Goal: Contribute content: Contribute content

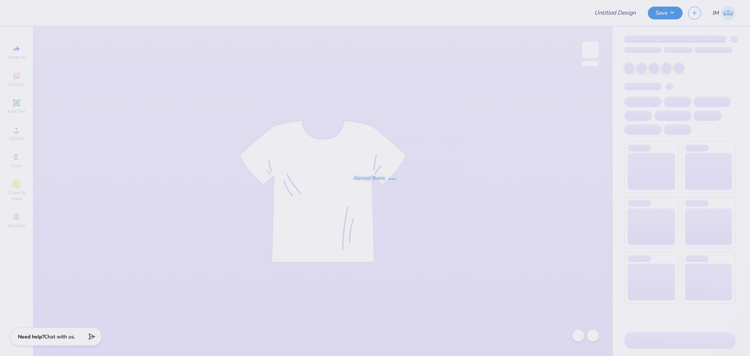
type input "Erwin Marine Cruise Shirts"
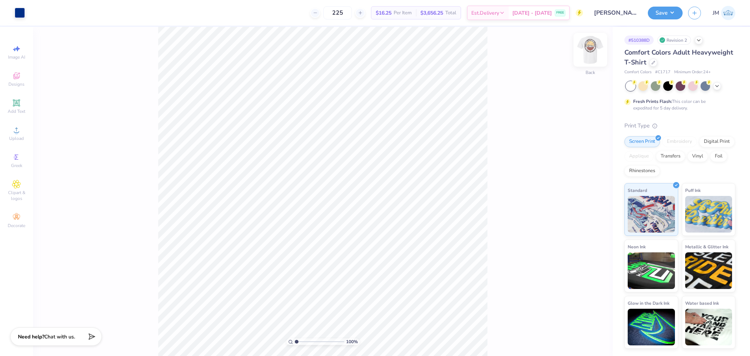
click at [591, 50] on img at bounding box center [590, 49] width 29 height 29
click at [21, 134] on div "Upload" at bounding box center [17, 134] width 26 height 22
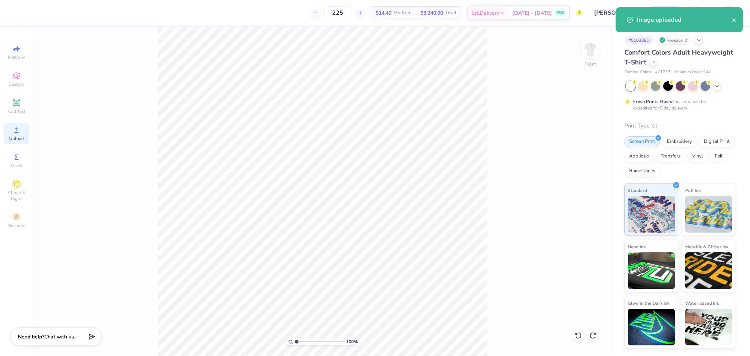
click at [7, 139] on div "Upload" at bounding box center [17, 134] width 26 height 22
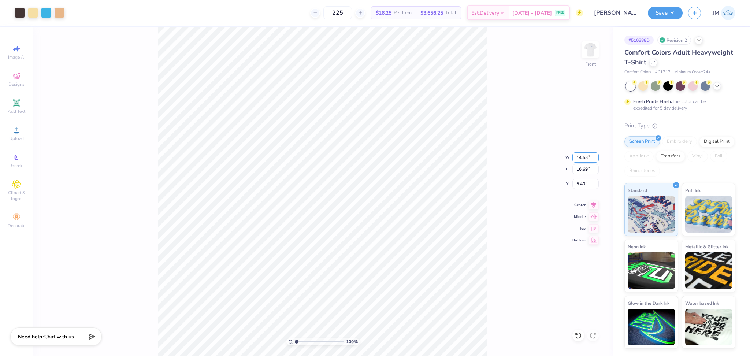
click at [581, 156] on input "14.53" at bounding box center [585, 157] width 26 height 10
type input "12.50"
type input "14.36"
click at [584, 183] on input "6.57" at bounding box center [585, 184] width 26 height 10
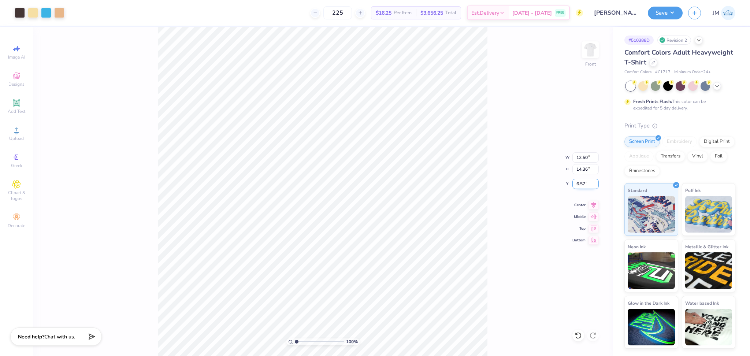
click at [584, 183] on input "6.57" at bounding box center [585, 184] width 26 height 10
type input "3.01"
drag, startPoint x: 295, startPoint y: 342, endPoint x: 302, endPoint y: 343, distance: 7.1
click at [302, 343] on input "range" at bounding box center [319, 341] width 49 height 7
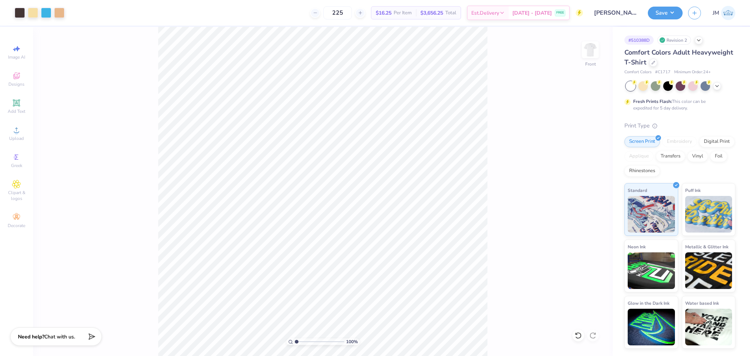
drag, startPoint x: 302, startPoint y: 343, endPoint x: 280, endPoint y: 339, distance: 22.7
click at [295, 339] on input "range" at bounding box center [319, 341] width 49 height 7
type input "1"
drag, startPoint x: 295, startPoint y: 343, endPoint x: 277, endPoint y: 334, distance: 20.5
click at [295, 338] on input "range" at bounding box center [319, 341] width 49 height 7
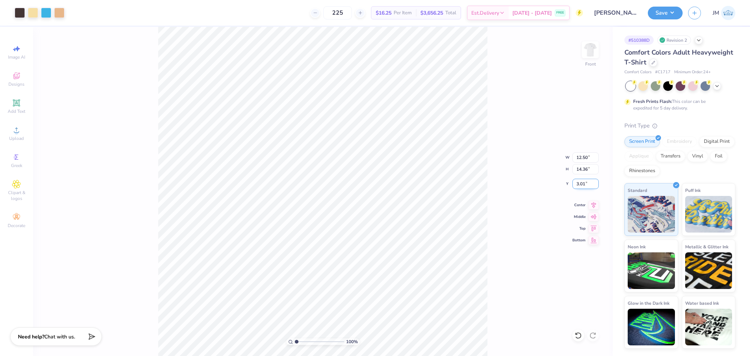
click at [577, 183] on input "3.01" at bounding box center [585, 184] width 26 height 10
type input "3.00"
click at [594, 205] on icon at bounding box center [593, 204] width 10 height 9
click at [662, 11] on button "Save" at bounding box center [665, 11] width 35 height 13
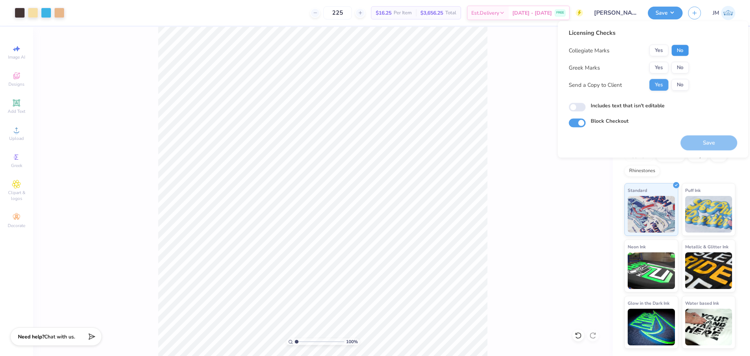
click at [674, 50] on button "No" at bounding box center [680, 51] width 18 height 12
click at [686, 67] on button "No" at bounding box center [680, 68] width 18 height 12
click at [700, 140] on button "Save" at bounding box center [708, 142] width 57 height 15
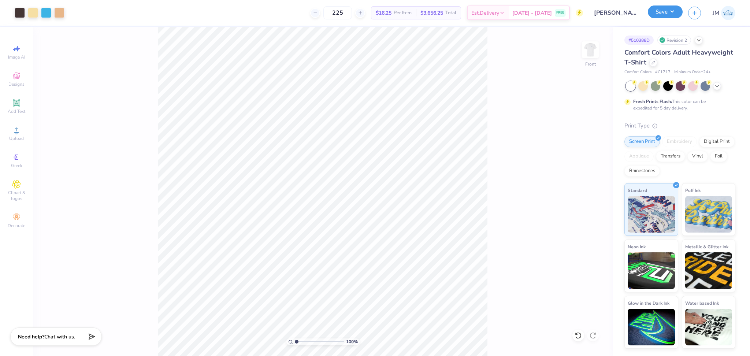
click at [658, 18] on button "Save" at bounding box center [665, 11] width 35 height 13
click at [592, 53] on img at bounding box center [590, 49] width 29 height 29
click at [580, 164] on input "3.24" at bounding box center [585, 163] width 26 height 10
type input "3.50"
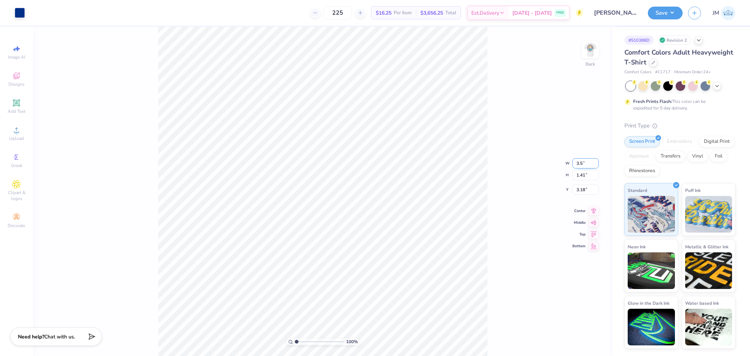
type input "1.53"
click at [578, 180] on input "3.12" at bounding box center [585, 184] width 26 height 10
click at [578, 181] on input "3.12" at bounding box center [585, 184] width 26 height 10
type input "3.00"
click at [596, 50] on img at bounding box center [590, 49] width 29 height 29
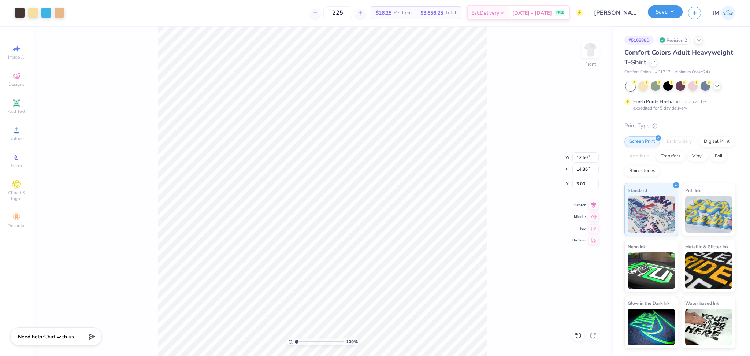
click at [660, 9] on button "Save" at bounding box center [665, 11] width 35 height 13
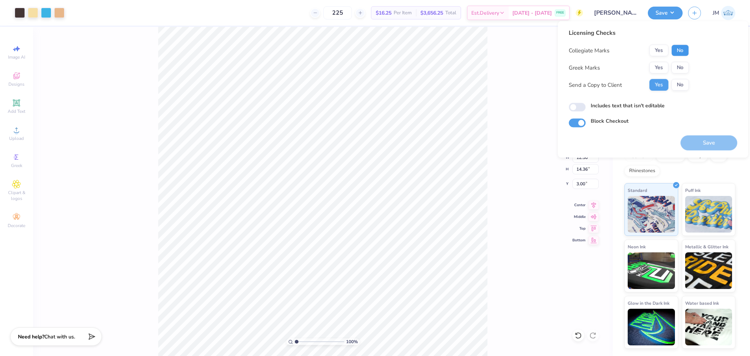
drag, startPoint x: 681, startPoint y: 50, endPoint x: 681, endPoint y: 61, distance: 10.6
click at [681, 51] on button "No" at bounding box center [680, 51] width 18 height 12
click at [682, 68] on button "No" at bounding box center [680, 68] width 18 height 12
click at [709, 135] on button "Save" at bounding box center [708, 142] width 57 height 15
click at [710, 138] on div "Saving..." at bounding box center [708, 142] width 57 height 15
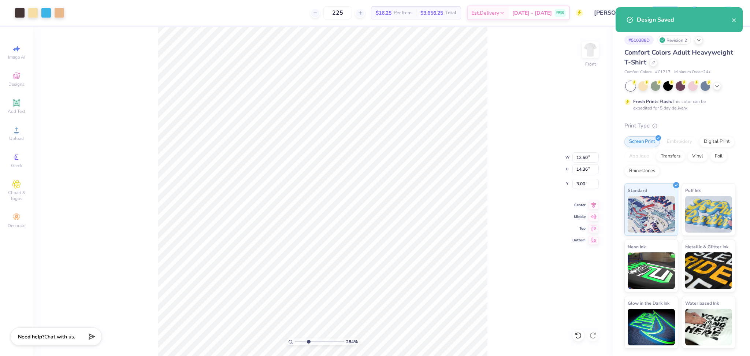
drag, startPoint x: 298, startPoint y: 341, endPoint x: 309, endPoint y: 342, distance: 11.0
type input "3.39"
click at [308, 342] on input "range" at bounding box center [319, 341] width 49 height 7
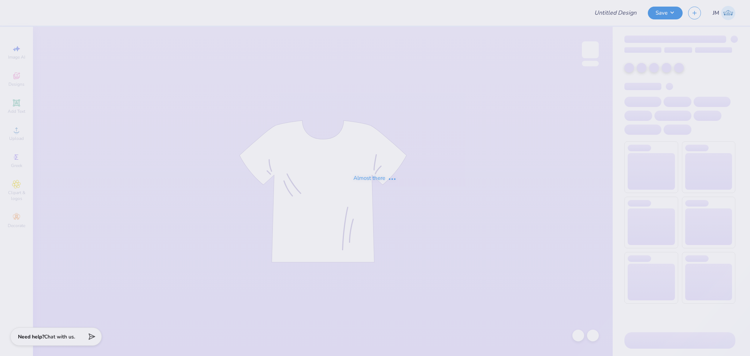
type input "AF Endeavor Q-zips!"
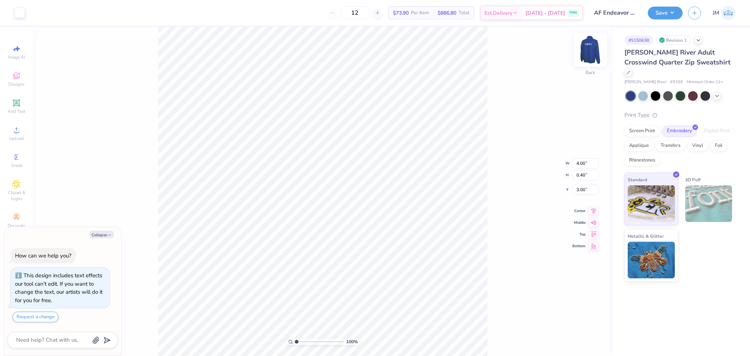
click at [598, 46] on img at bounding box center [590, 49] width 29 height 29
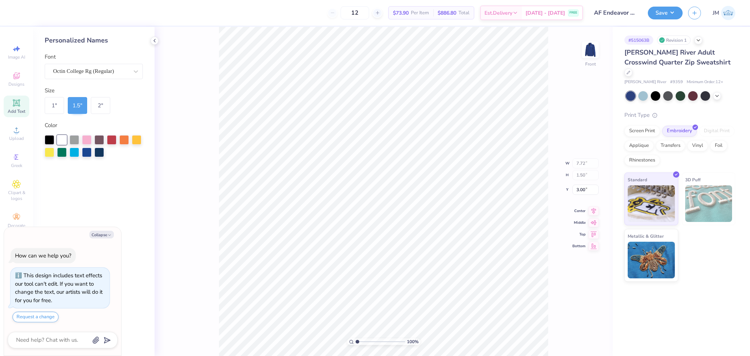
type textarea "x"
drag, startPoint x: 360, startPoint y: 343, endPoint x: 364, endPoint y: 343, distance: 4.0
click at [364, 343] on input "range" at bounding box center [379, 341] width 49 height 7
drag, startPoint x: 349, startPoint y: 339, endPoint x: 338, endPoint y: 335, distance: 11.0
type input "1"
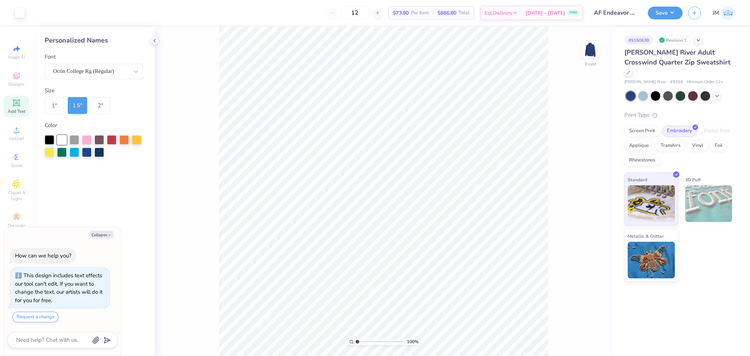
click at [355, 338] on input "range" at bounding box center [379, 341] width 49 height 7
click at [596, 57] on img at bounding box center [590, 49] width 29 height 29
type textarea "x"
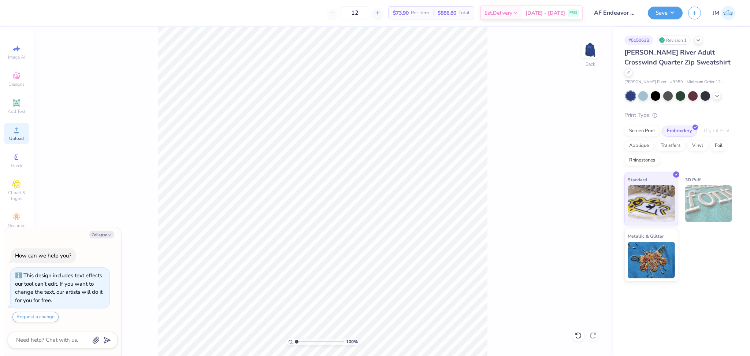
click at [13, 139] on span "Upload" at bounding box center [16, 138] width 15 height 6
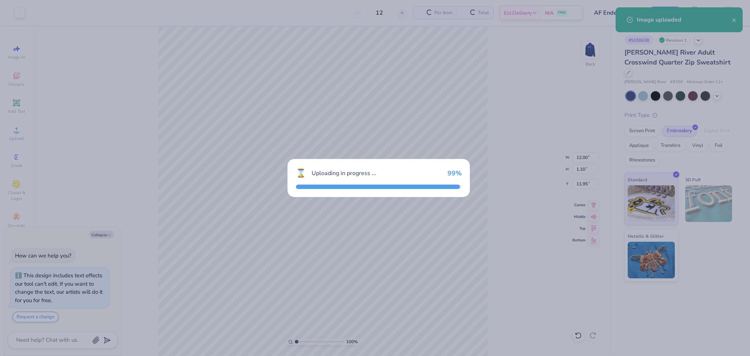
type textarea "x"
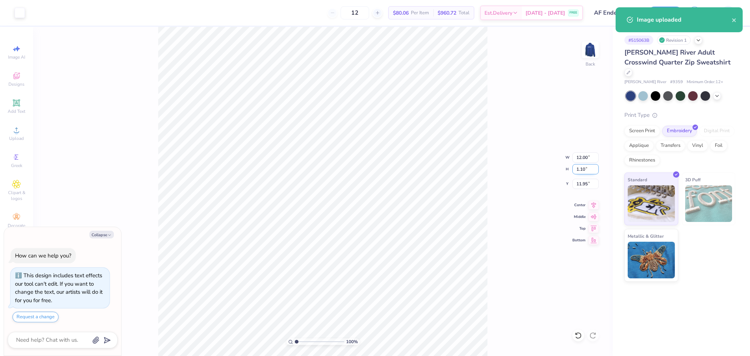
click at [581, 164] on input "1.10" at bounding box center [585, 169] width 26 height 10
click at [582, 161] on input "12.00" at bounding box center [585, 157] width 26 height 10
click at [581, 160] on input "12.00" at bounding box center [585, 157] width 26 height 10
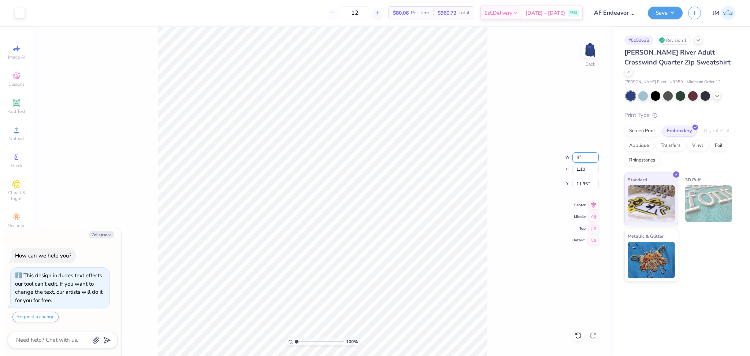
type input "4"
type textarea "x"
type input "4.00"
type input "0.37"
click at [582, 185] on input "12.32" at bounding box center [585, 184] width 26 height 10
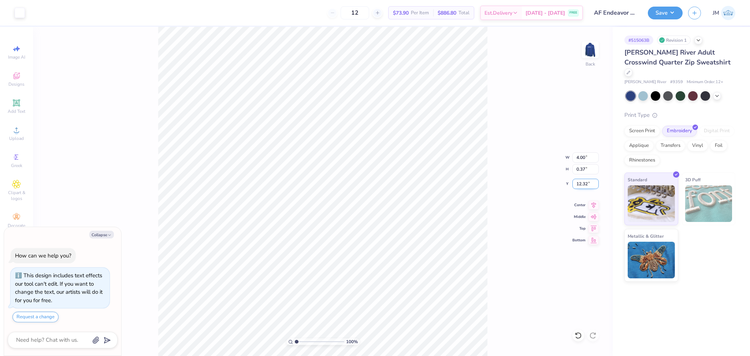
click at [582, 185] on input "12.32" at bounding box center [585, 184] width 26 height 10
type input "3"
type textarea "x"
type input "3.00"
click at [499, 187] on div "100 % Back W 4.00 4.00 " H 0.37 0.37 " Y 3.00 3.00 " Center Middle Top Bottom" at bounding box center [323, 191] width 580 height 329
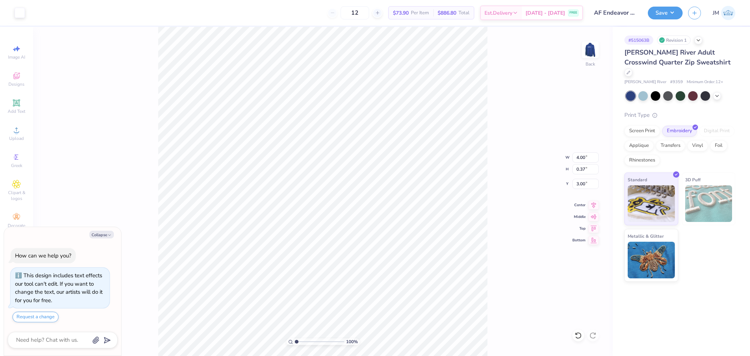
type textarea "x"
drag, startPoint x: 300, startPoint y: 343, endPoint x: 305, endPoint y: 342, distance: 4.8
type input "2.6"
click at [304, 343] on input "range" at bounding box center [319, 341] width 49 height 7
type textarea "x"
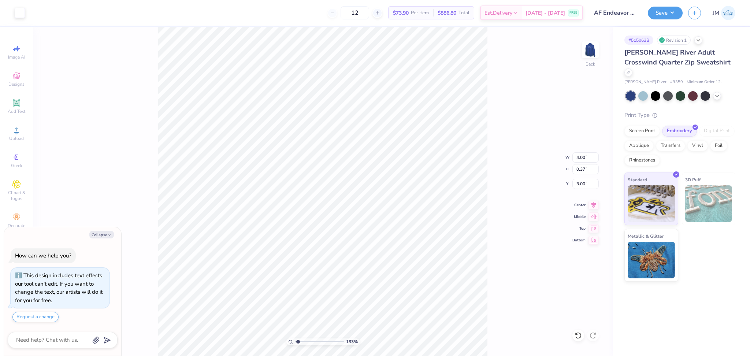
drag, startPoint x: 302, startPoint y: 341, endPoint x: 298, endPoint y: 341, distance: 4.4
type input "1.33"
click at [298, 341] on input "range" at bounding box center [319, 341] width 49 height 7
type textarea "x"
type input "1"
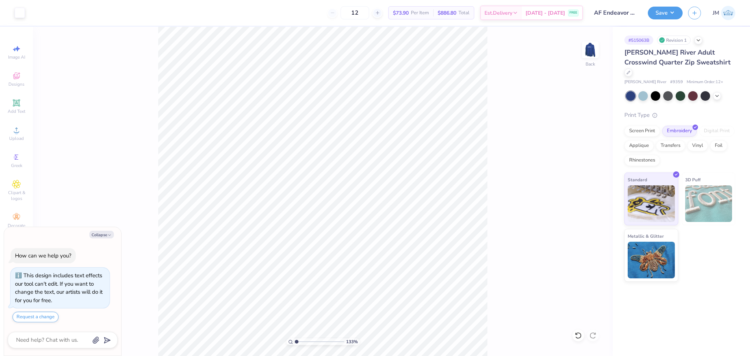
click at [295, 339] on input "range" at bounding box center [319, 341] width 49 height 7
click at [583, 49] on img at bounding box center [590, 49] width 29 height 29
type textarea "x"
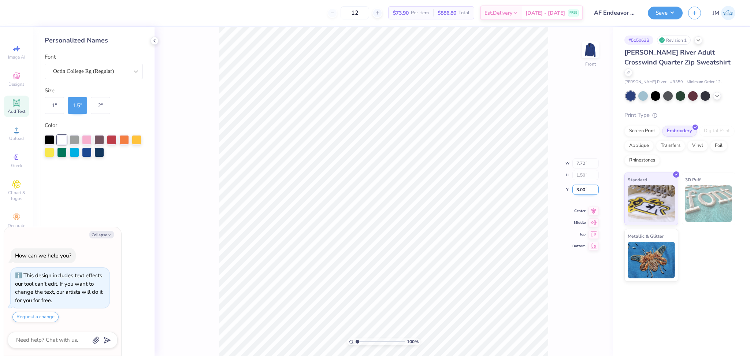
click at [581, 190] on input "3.00" at bounding box center [585, 190] width 26 height 10
type input "2"
type textarea "x"
type input "2.00"
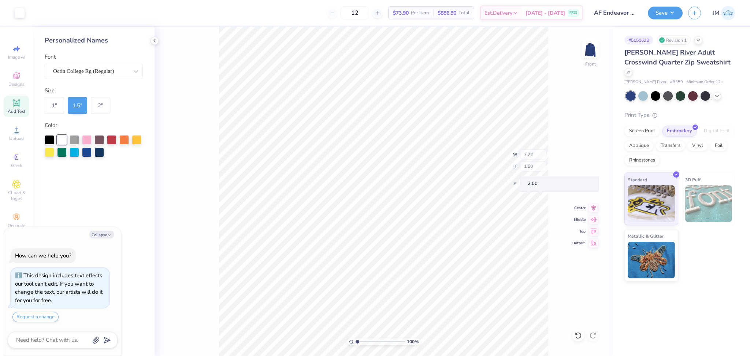
type textarea "x"
click at [576, 183] on input "2.00" at bounding box center [585, 184] width 26 height 10
type input "1"
type textarea "x"
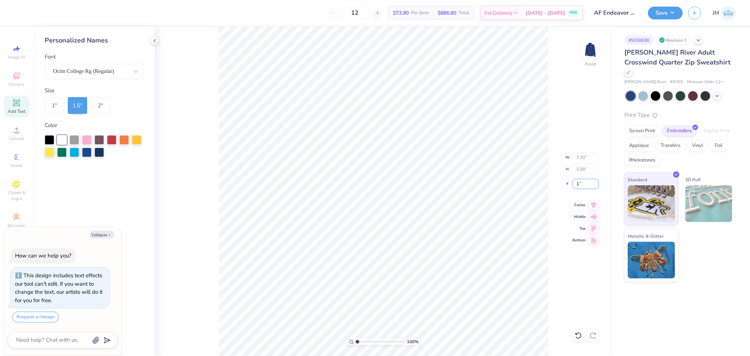
type input "1.00"
type textarea "x"
click at [578, 184] on input "1.00" at bounding box center [585, 184] width 26 height 10
type input "2"
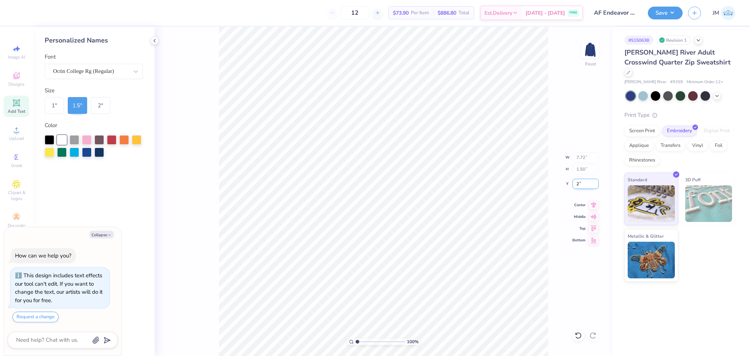
type textarea "x"
type input "2.00"
click at [593, 204] on icon at bounding box center [593, 204] width 10 height 9
click at [575, 336] on icon at bounding box center [577, 335] width 7 height 7
click at [671, 5] on button "Save" at bounding box center [665, 11] width 35 height 13
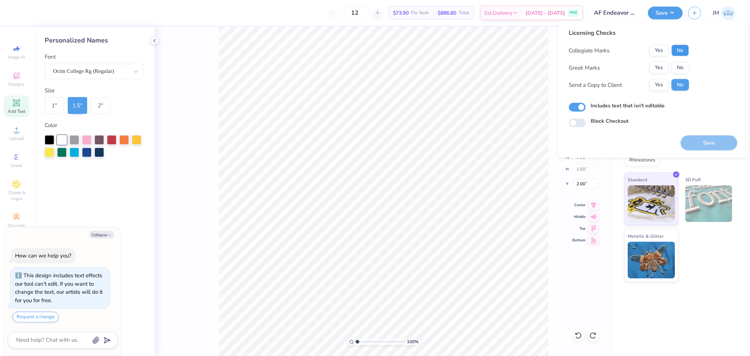
click at [674, 50] on button "No" at bounding box center [680, 51] width 18 height 12
click at [677, 62] on button "No" at bounding box center [680, 68] width 18 height 12
click at [702, 143] on button "Save" at bounding box center [708, 142] width 57 height 15
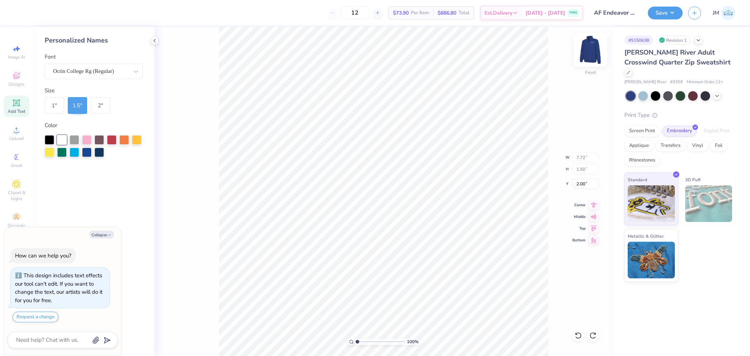
click at [598, 54] on img at bounding box center [590, 49] width 29 height 29
type textarea "x"
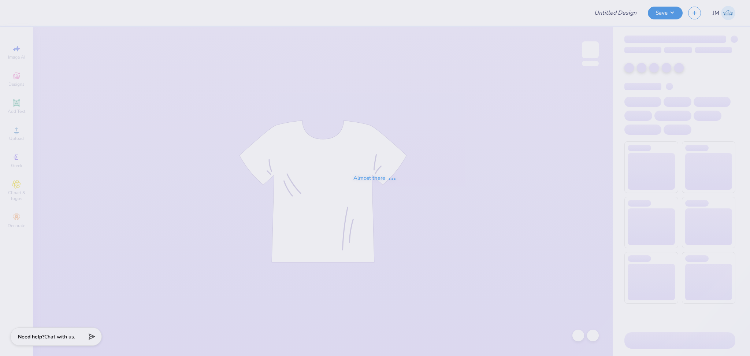
type input "[MEDICAL_DATA] Parent's Weekend"
type input "12"
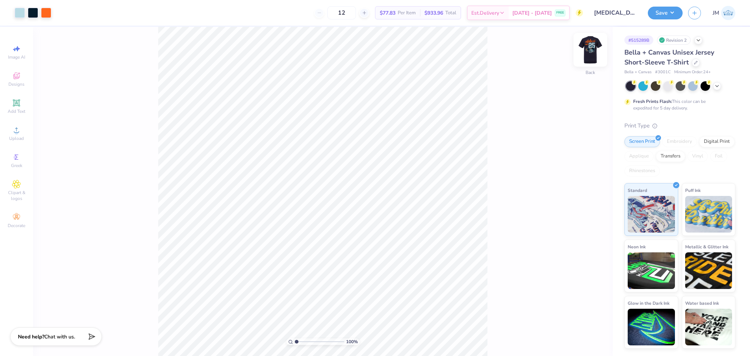
click at [592, 54] on img at bounding box center [590, 49] width 29 height 29
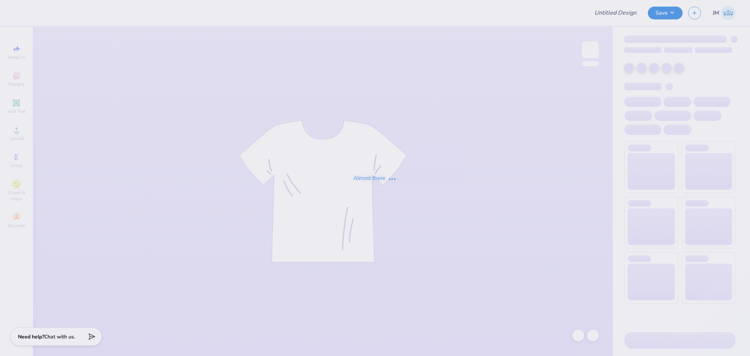
type input "[MEDICAL_DATA] Parent's Weekend"
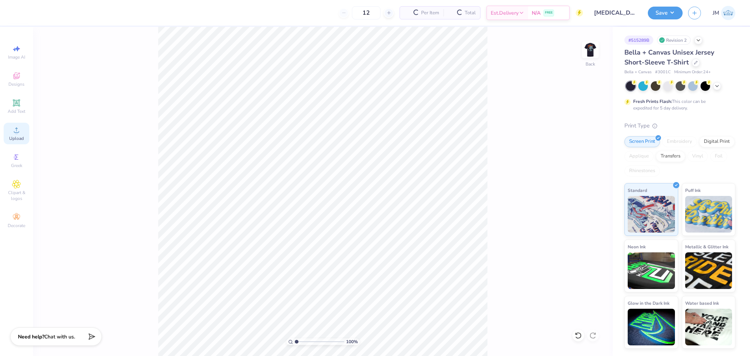
click at [17, 130] on icon at bounding box center [16, 130] width 9 height 9
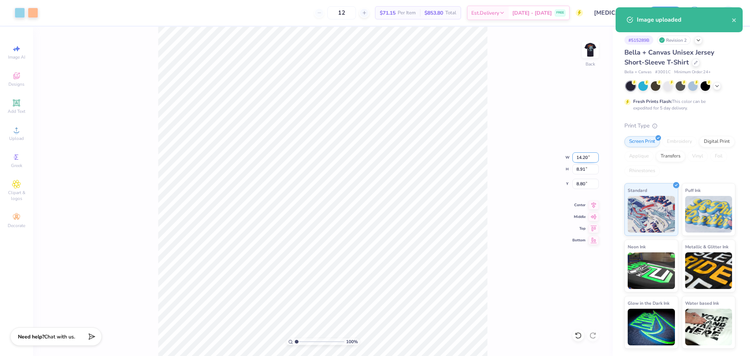
click at [580, 159] on input "14.20" at bounding box center [585, 157] width 26 height 10
type input "3.50"
type input "2.20"
type input "12.15"
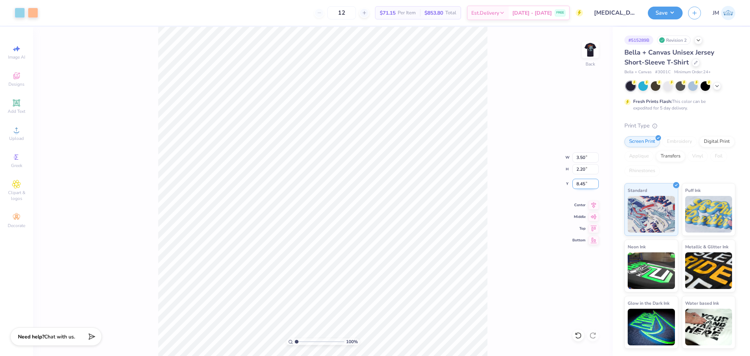
click at [575, 179] on input "8.45" at bounding box center [585, 184] width 26 height 10
type input "3.00"
click at [576, 47] on div "100 % Back" at bounding box center [323, 191] width 580 height 329
click at [583, 47] on img at bounding box center [590, 49] width 29 height 29
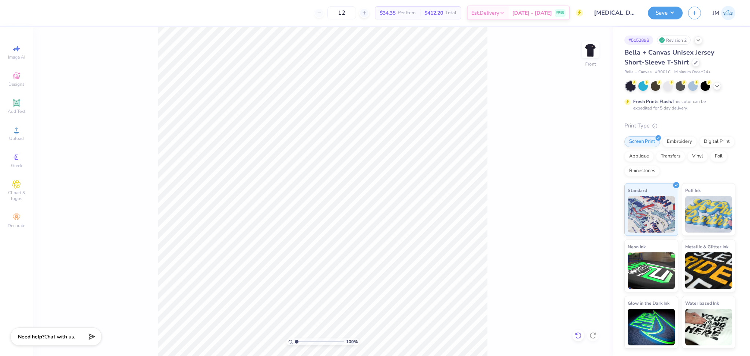
click at [579, 336] on icon at bounding box center [577, 335] width 7 height 7
click at [27, 129] on div "Upload" at bounding box center [17, 134] width 26 height 22
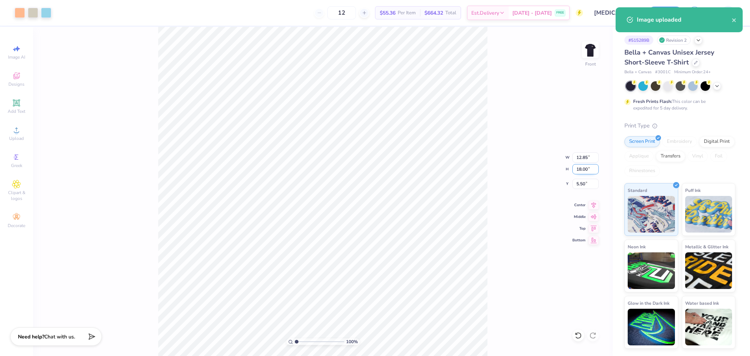
click at [580, 173] on input "18.00" at bounding box center [585, 169] width 26 height 10
type input "15"
type input "10.71"
type input "15.00"
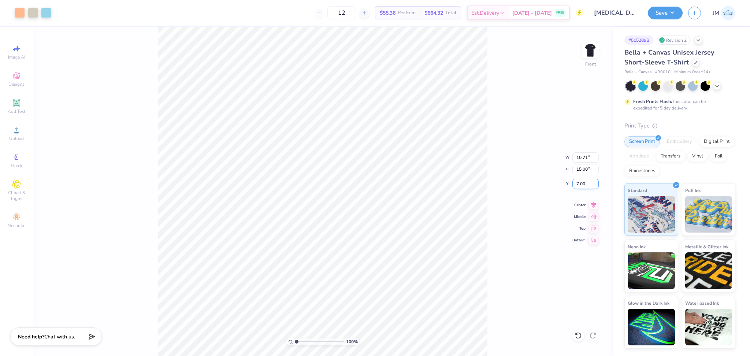
click at [583, 186] on input "7.00" at bounding box center [585, 184] width 26 height 10
type input "3.00"
click at [593, 202] on icon at bounding box center [593, 204] width 10 height 9
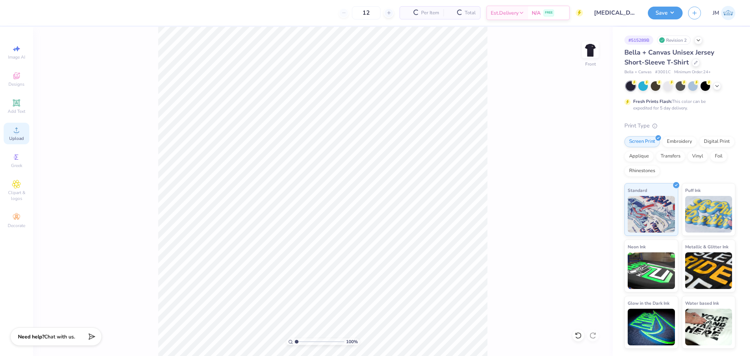
click at [24, 134] on div "Upload" at bounding box center [17, 134] width 26 height 22
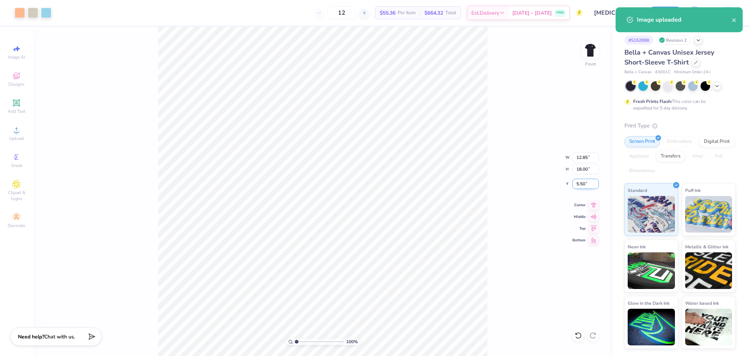
click at [581, 181] on input "5.50" at bounding box center [585, 184] width 26 height 10
click at [580, 169] on input "18.00" at bounding box center [585, 169] width 26 height 10
type input "15"
type input "10.71"
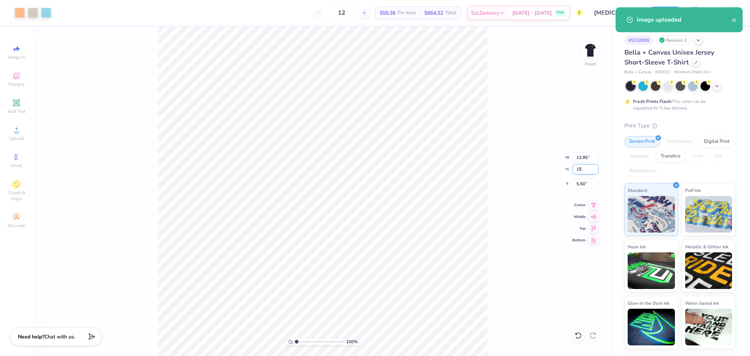
type input "15.00"
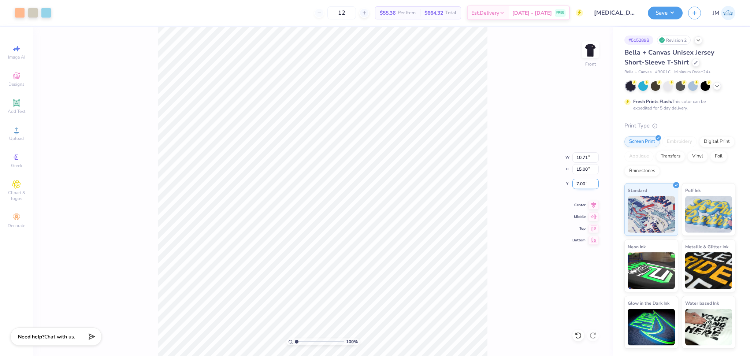
click at [580, 183] on input "7.00" at bounding box center [585, 184] width 26 height 10
type input "3.00"
click at [506, 142] on div "100 % Front W 10.71 10.71 " H 15.00 15.00 " Y 3.00 3.00 " Center Middle Top Bot…" at bounding box center [323, 191] width 580 height 329
drag, startPoint x: 671, startPoint y: 11, endPoint x: 674, endPoint y: 19, distance: 7.8
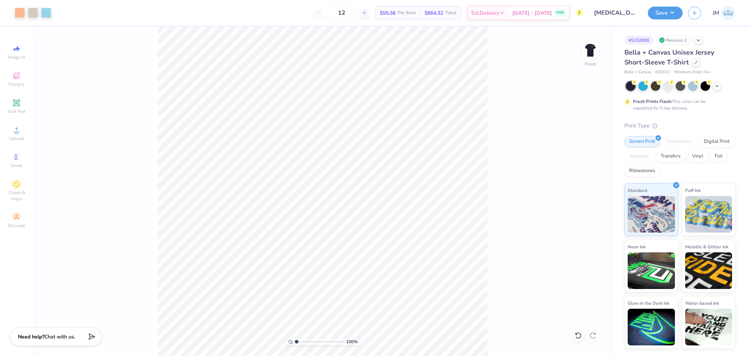
click at [671, 11] on button "Save" at bounding box center [665, 13] width 35 height 13
click at [594, 205] on icon at bounding box center [593, 204] width 10 height 9
click at [658, 12] on button "Save" at bounding box center [665, 11] width 35 height 13
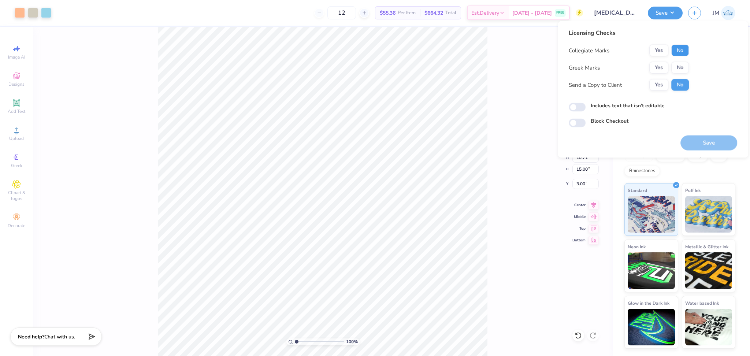
click at [680, 49] on button "No" at bounding box center [680, 51] width 18 height 12
click at [660, 68] on button "Yes" at bounding box center [658, 68] width 19 height 12
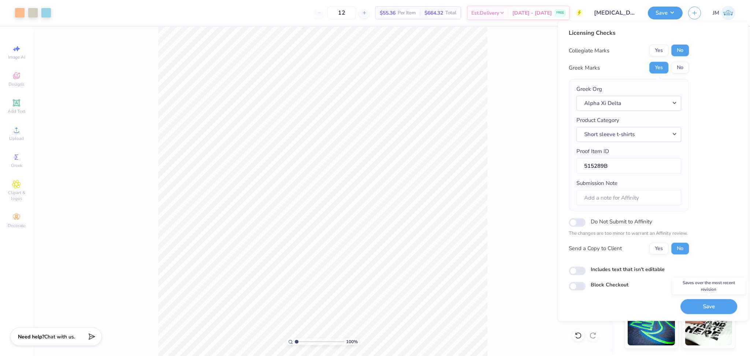
drag, startPoint x: 713, startPoint y: 306, endPoint x: 511, endPoint y: 192, distance: 232.0
click at [711, 305] on button "Save" at bounding box center [708, 306] width 57 height 15
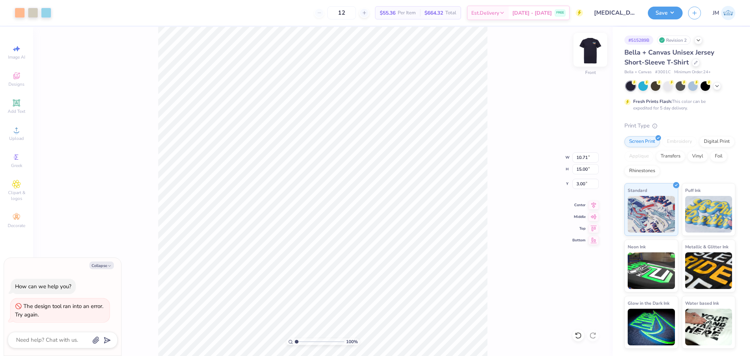
click at [587, 53] on img at bounding box center [590, 49] width 29 height 29
click at [587, 54] on img at bounding box center [590, 49] width 29 height 29
click at [665, 16] on button "Save" at bounding box center [665, 11] width 35 height 13
type textarea "x"
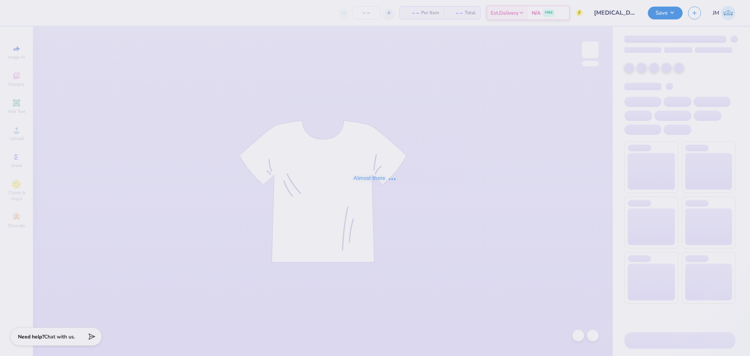
type input "[MEDICAL_DATA] Parent's Weekend"
type input "12"
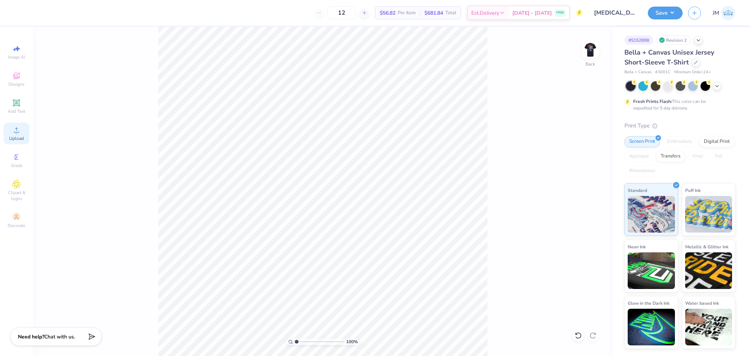
click at [25, 131] on div "Upload" at bounding box center [17, 134] width 26 height 22
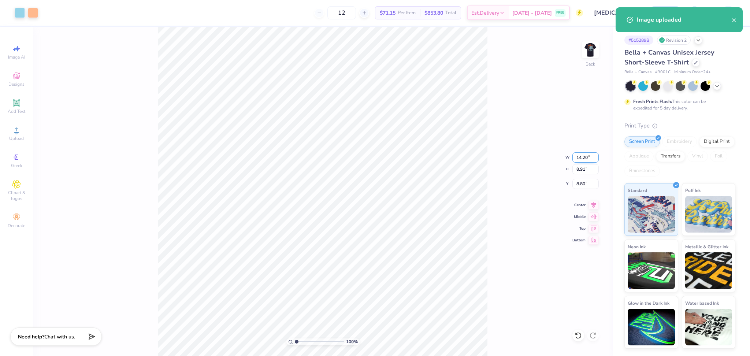
click at [581, 159] on input "14.20" at bounding box center [585, 157] width 26 height 10
type input "3"
type input "14.26"
type input "8.95"
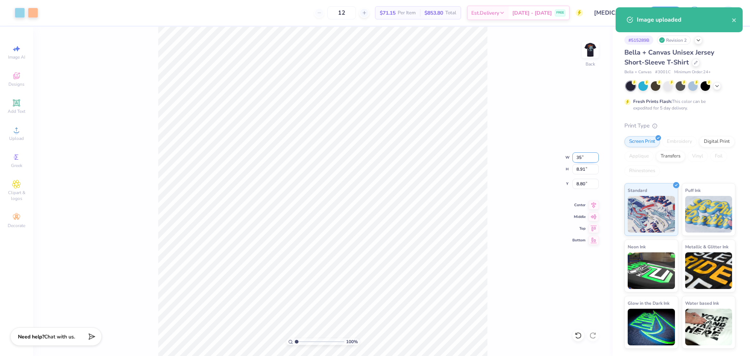
type input "8.78"
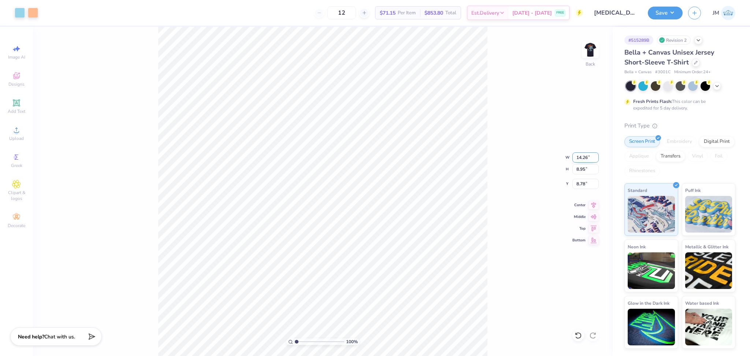
click at [581, 153] on input "14.26" at bounding box center [585, 157] width 26 height 10
type input "3.50"
type input "2.20"
type input "12.15"
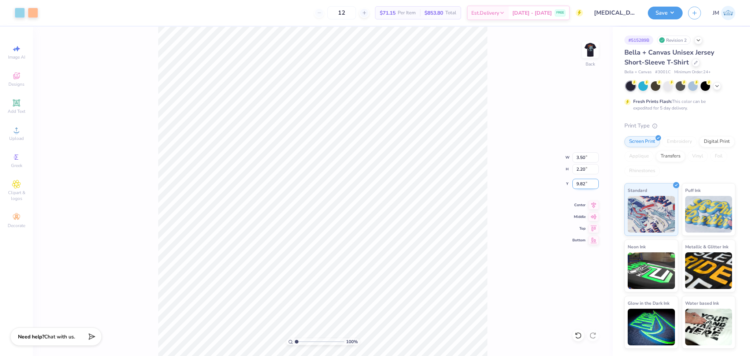
click at [587, 185] on input "9.82" at bounding box center [585, 184] width 26 height 10
click at [584, 185] on input "9.82" at bounding box center [585, 184] width 26 height 10
click at [578, 185] on input "9.82" at bounding box center [585, 184] width 26 height 10
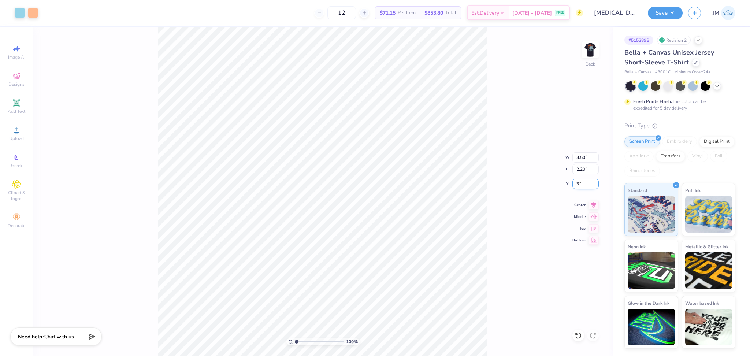
type input "3.00"
click at [586, 46] on img at bounding box center [590, 49] width 29 height 29
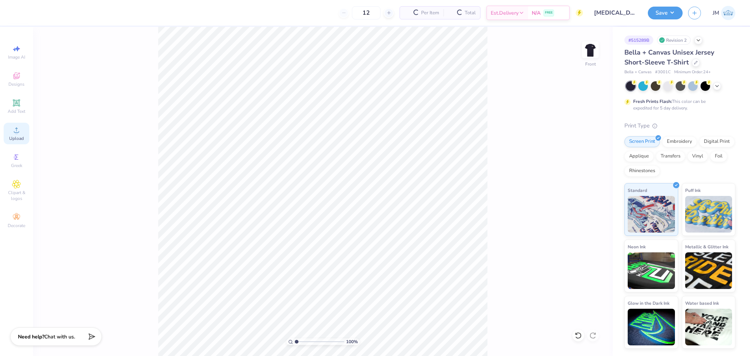
click at [18, 135] on div "Upload" at bounding box center [17, 134] width 26 height 22
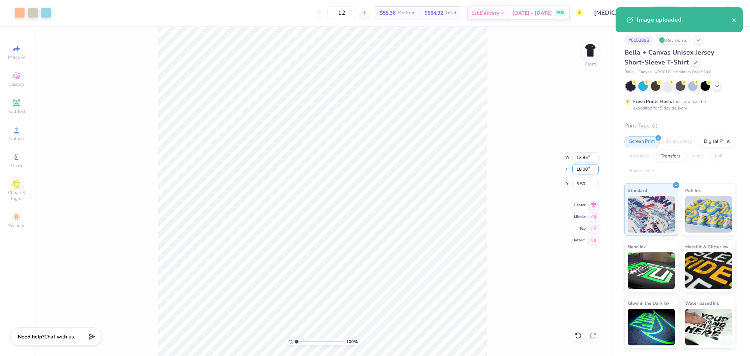
click at [577, 170] on input "18.00" at bounding box center [585, 169] width 26 height 10
type input "15"
type input "10.71"
type input "15.00"
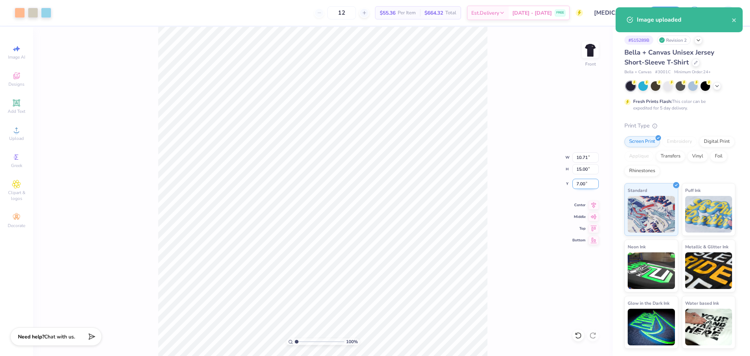
click at [578, 184] on input "7.00" at bounding box center [585, 184] width 26 height 10
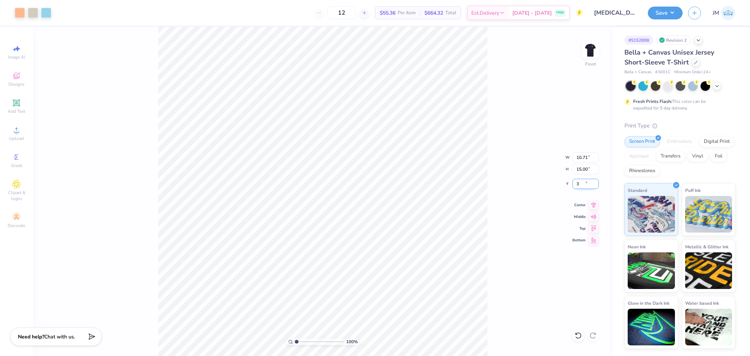
type input "3.00"
click at [596, 205] on icon at bounding box center [593, 204] width 10 height 9
click at [587, 50] on img at bounding box center [590, 49] width 29 height 29
click at [513, 149] on div "100 % Back W 3.50 3.50 " H 2.20 2.20 " Y 3.00 3.00 " Center Middle Top Bottom" at bounding box center [323, 191] width 580 height 329
click at [663, 11] on button "Save" at bounding box center [665, 11] width 35 height 13
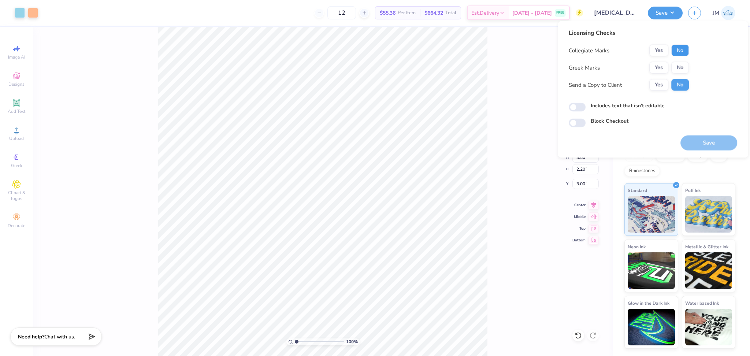
click at [678, 49] on button "No" at bounding box center [680, 51] width 18 height 12
click at [661, 64] on button "Yes" at bounding box center [658, 68] width 19 height 12
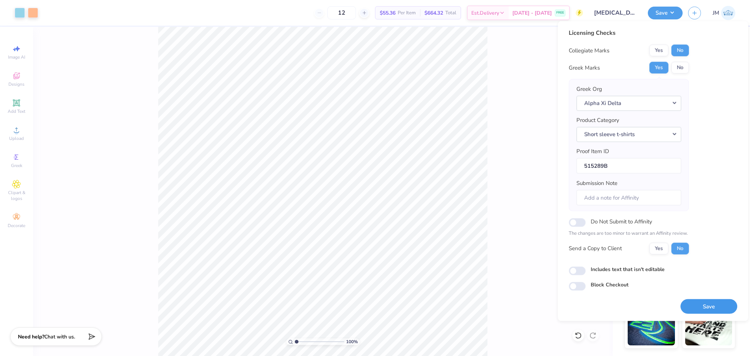
click at [721, 306] on button "Save" at bounding box center [708, 306] width 57 height 15
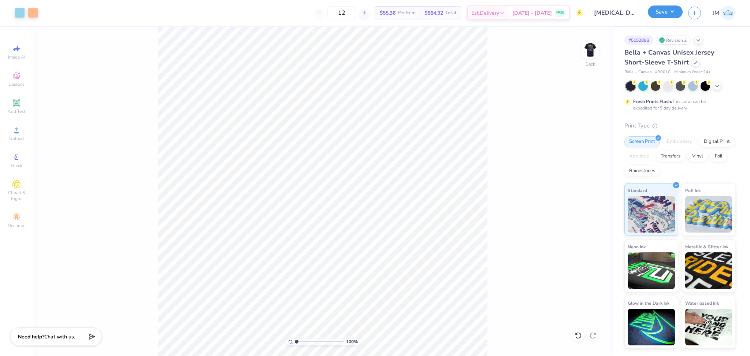
click at [663, 15] on button "Save" at bounding box center [665, 11] width 35 height 13
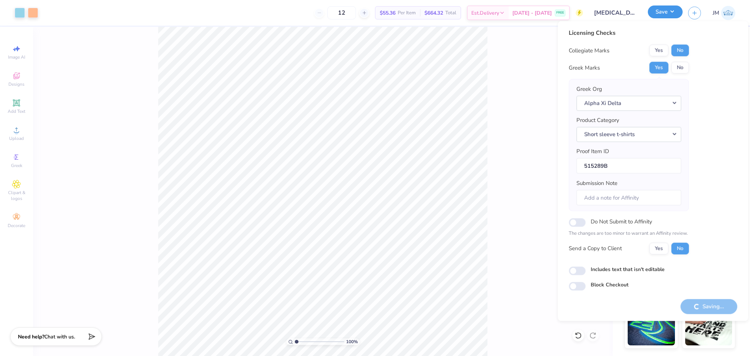
click at [663, 15] on button "Save" at bounding box center [665, 11] width 35 height 13
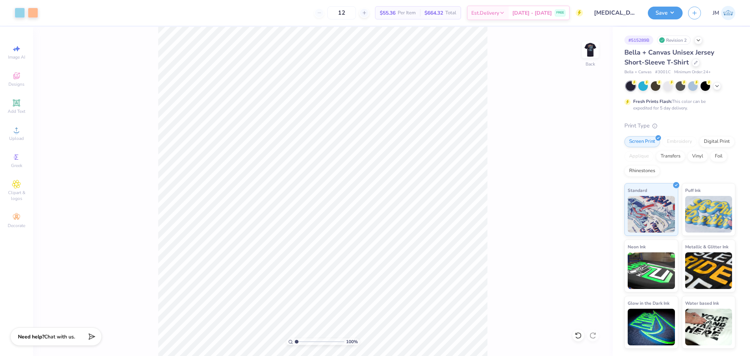
click at [599, 53] on div "100 % Back" at bounding box center [323, 191] width 580 height 329
click at [596, 52] on img at bounding box center [590, 49] width 29 height 29
